Goal: Information Seeking & Learning: Find specific page/section

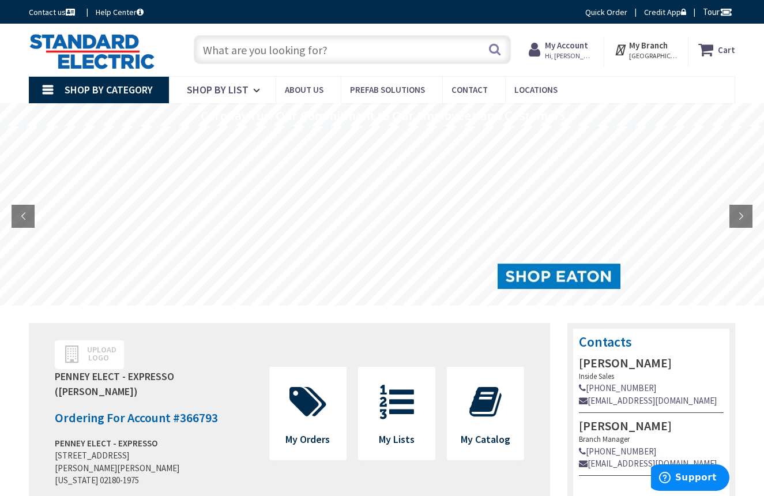
click at [375, 44] on input "text" at bounding box center [352, 49] width 317 height 29
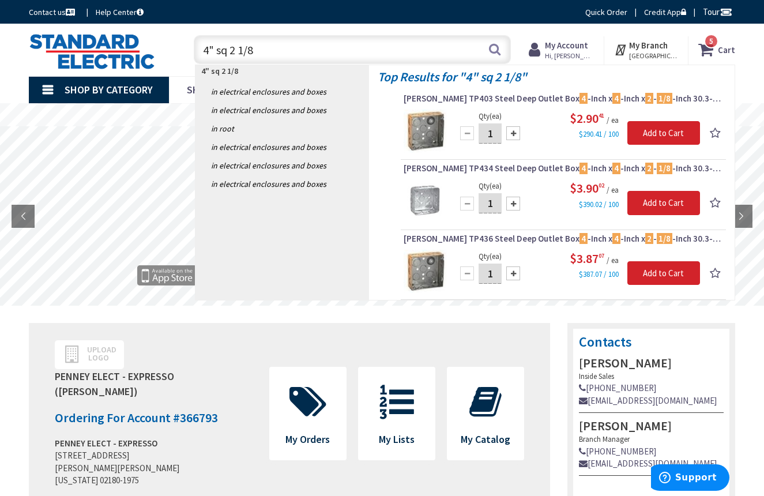
click at [417, 35] on input "4" sq 2 1/8" at bounding box center [352, 49] width 317 height 29
click at [410, 47] on input "4" sq 2 1/8" at bounding box center [352, 49] width 317 height 29
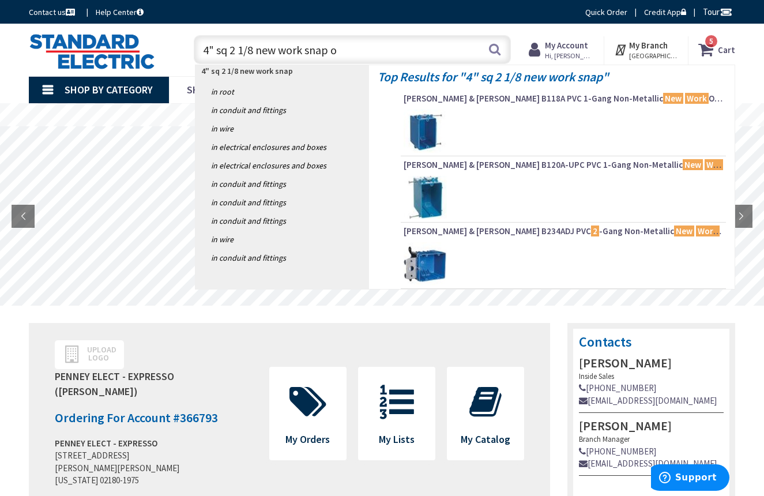
type input "4" sq 2 1/8 new work snap on"
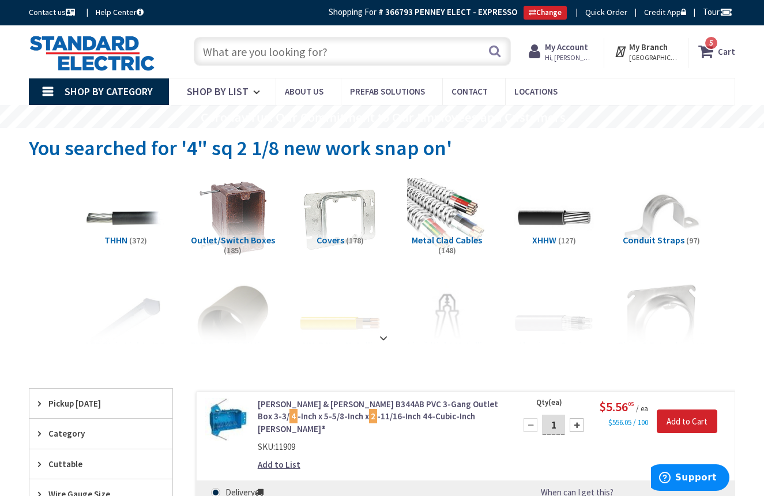
scroll to position [-1, 0]
click at [333, 55] on input "text" at bounding box center [352, 51] width 317 height 29
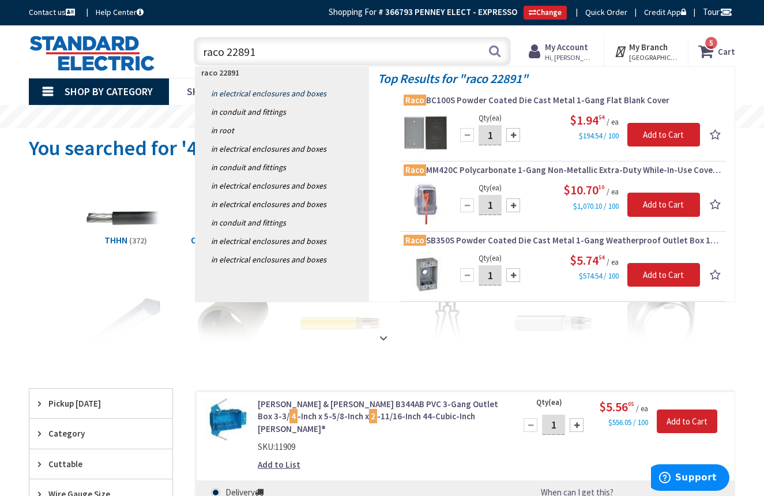
type input "raco 22891"
click at [252, 95] on link "in Electrical Enclosures and Boxes" at bounding box center [282, 93] width 174 height 18
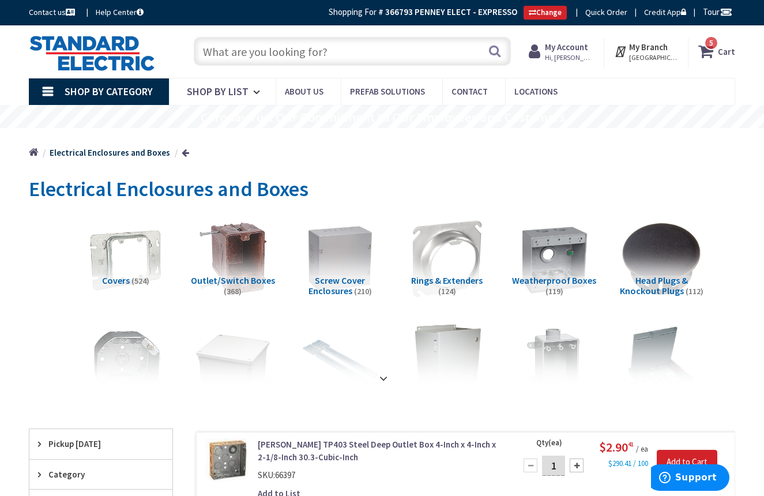
click at [280, 52] on input "text" at bounding box center [352, 51] width 317 height 29
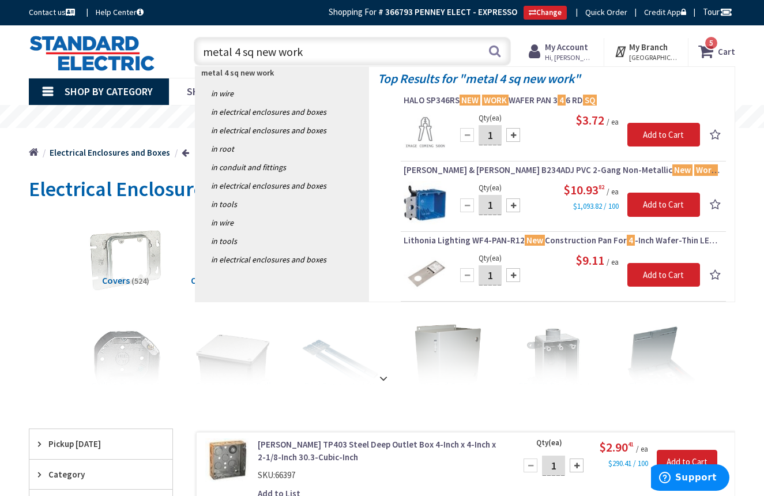
type input "metal 4 sq new work"
click at [74, 44] on img at bounding box center [92, 53] width 126 height 36
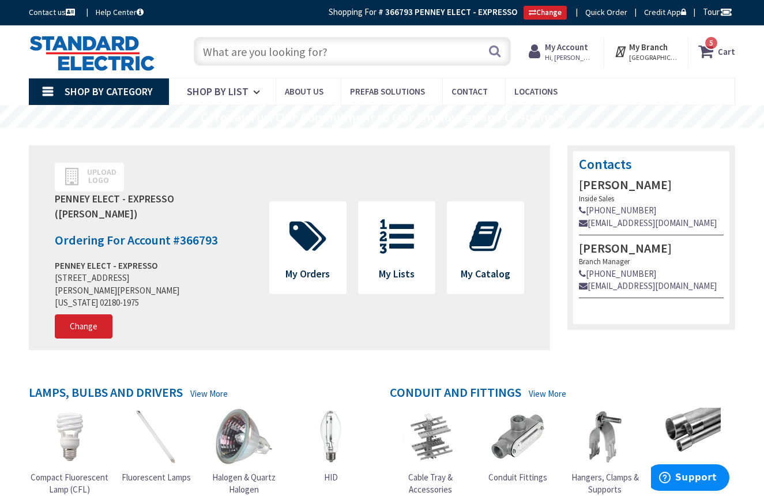
click at [43, 92] on link "Shop By Category" at bounding box center [99, 91] width 140 height 27
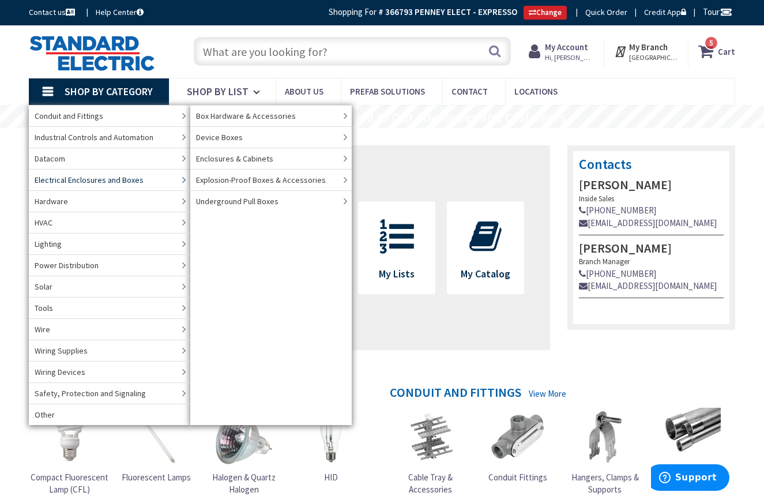
click at [93, 179] on span "Electrical Enclosures and Boxes" at bounding box center [89, 180] width 109 height 12
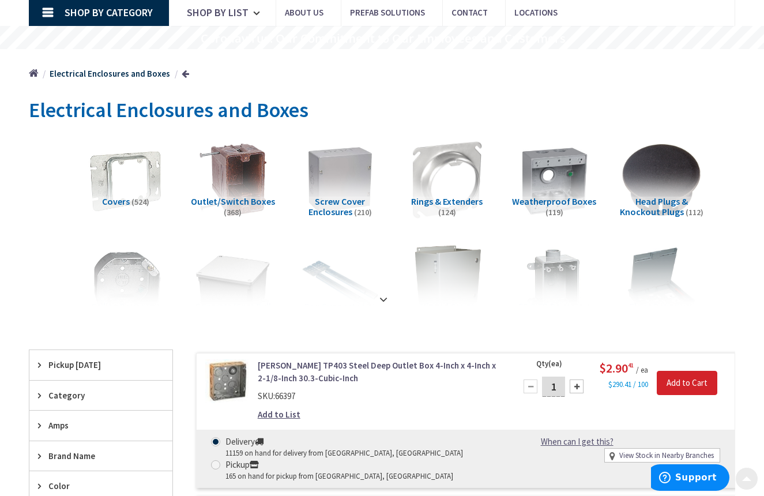
scroll to position [83, 0]
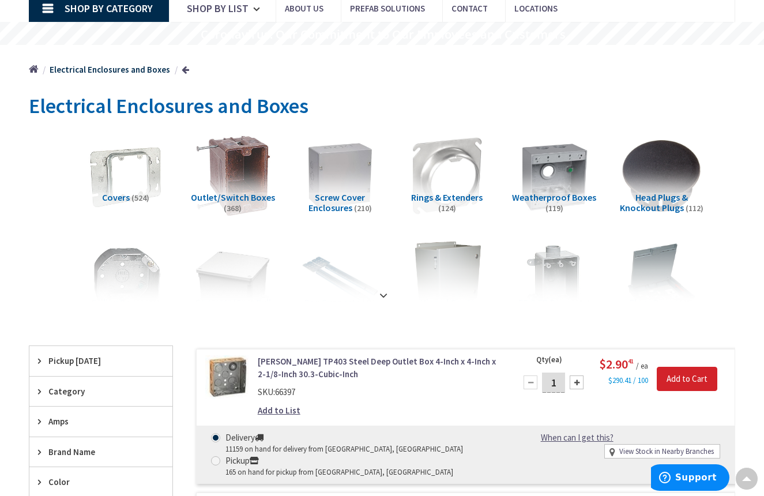
click at [227, 175] on img at bounding box center [233, 176] width 88 height 88
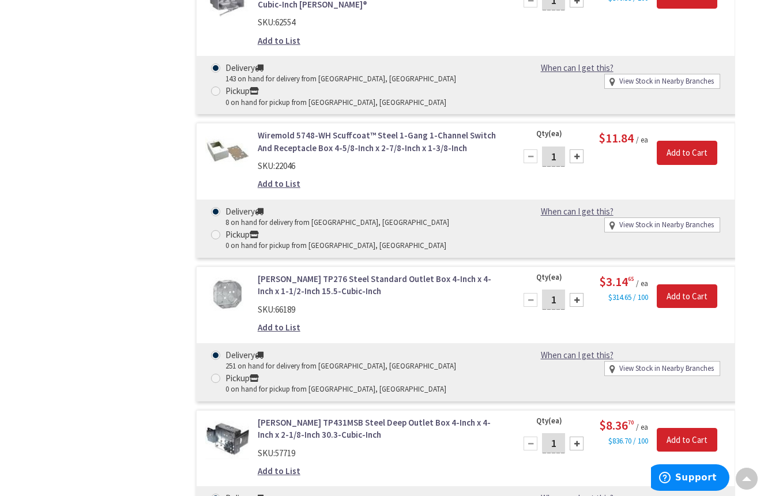
scroll to position [11582, 0]
